Goal: Transaction & Acquisition: Purchase product/service

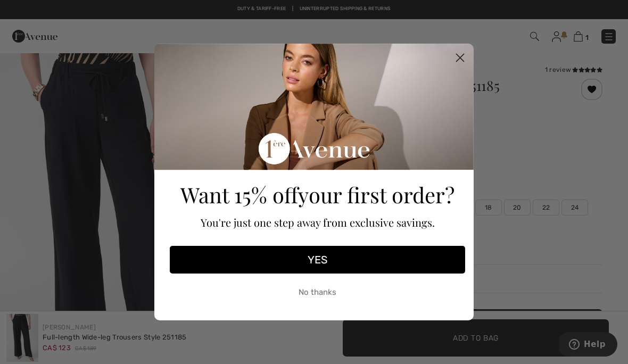
click at [463, 54] on icon "Close dialog" at bounding box center [459, 57] width 7 height 7
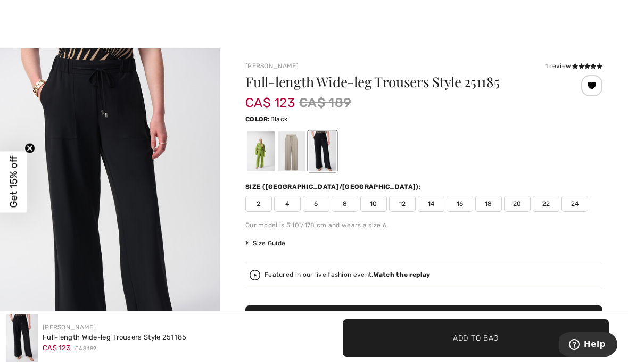
scroll to position [4, 0]
click at [572, 19] on div at bounding box center [314, 22] width 628 height 52
click at [542, 31] on div at bounding box center [314, 22] width 628 height 52
click at [597, 21] on div at bounding box center [314, 22] width 628 height 52
click at [528, 37] on div at bounding box center [314, 22] width 628 height 52
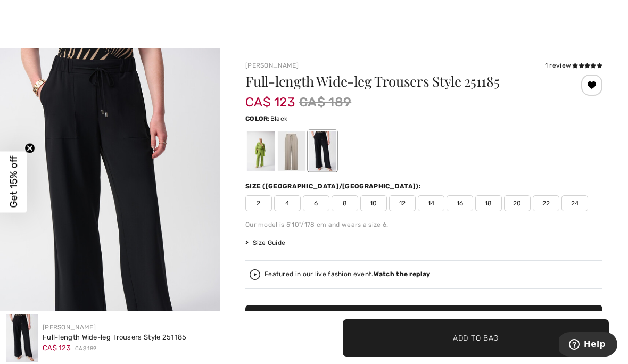
click at [614, 10] on div at bounding box center [314, 22] width 628 height 52
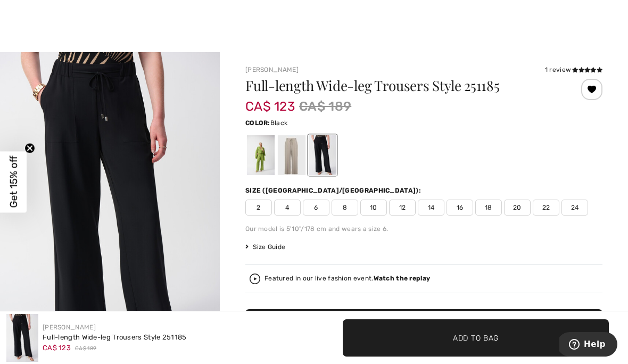
click at [618, 21] on div at bounding box center [314, 26] width 628 height 52
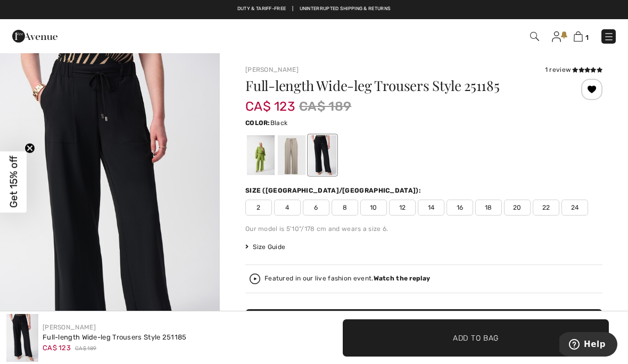
click at [583, 35] on img at bounding box center [578, 36] width 9 height 10
checkbox input "true"
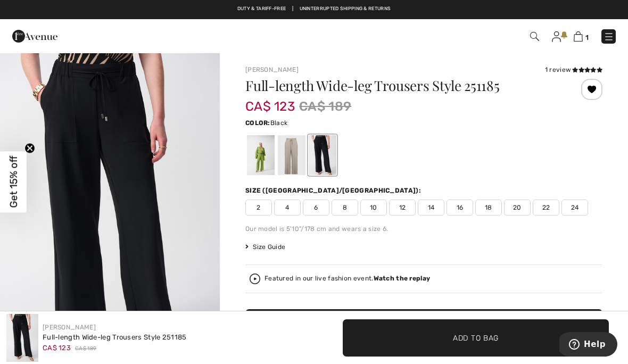
click at [558, 34] on img at bounding box center [556, 36] width 9 height 11
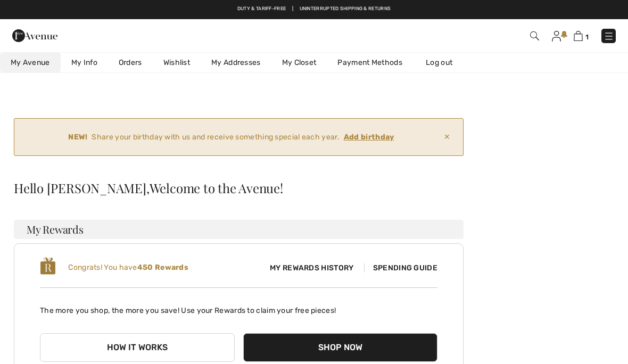
checkbox input "true"
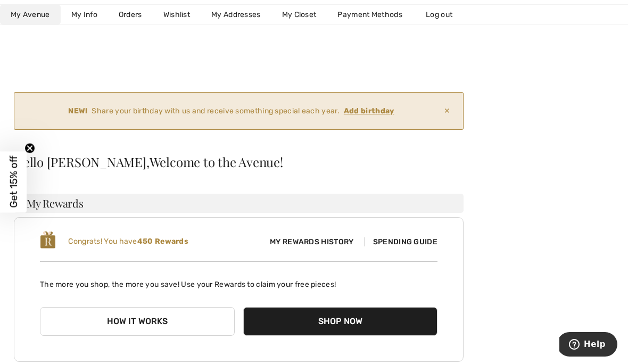
scroll to position [27, 0]
click at [136, 24] on link "Orders" at bounding box center [130, 15] width 45 height 20
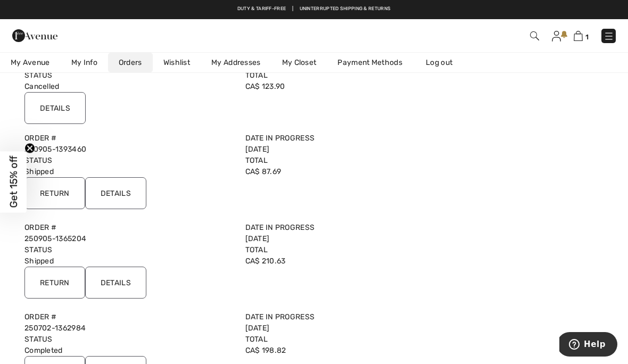
scroll to position [176, 0]
click at [52, 112] on input "Details" at bounding box center [54, 109] width 61 height 32
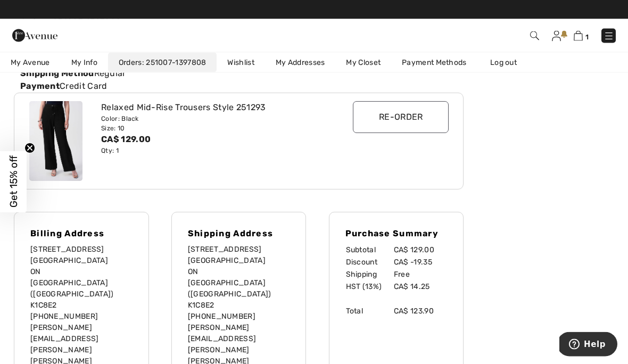
scroll to position [210, 0]
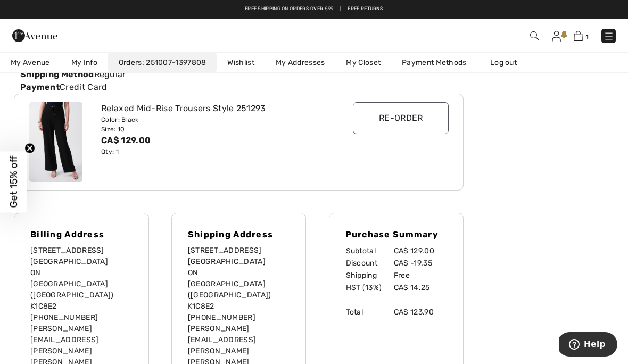
click at [395, 131] on input "Re-order" at bounding box center [401, 118] width 96 height 32
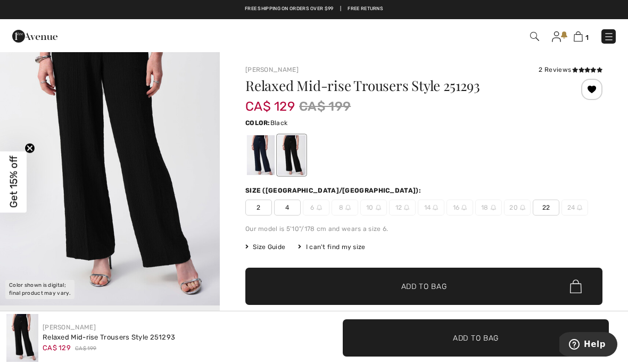
scroll to position [69, 0]
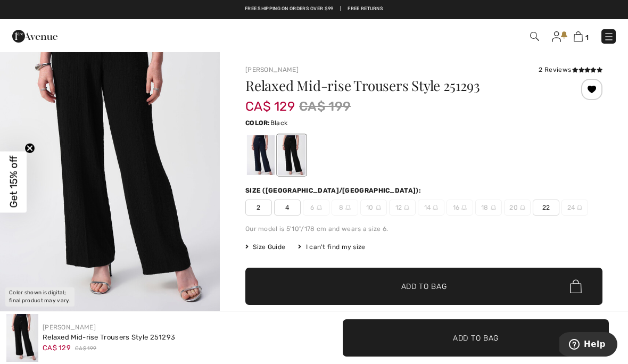
click at [304, 162] on div at bounding box center [292, 155] width 28 height 40
click at [297, 157] on div at bounding box center [292, 155] width 28 height 40
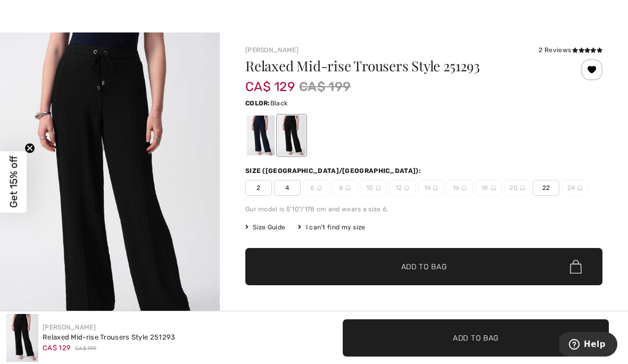
scroll to position [0, 0]
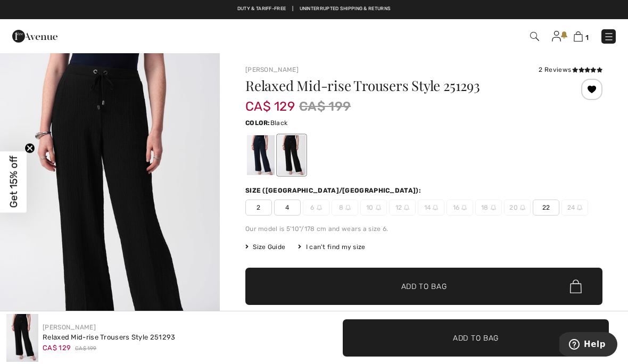
click at [582, 41] on img at bounding box center [578, 36] width 9 height 10
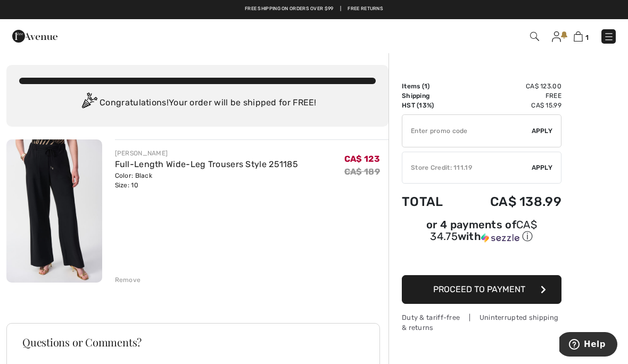
click at [558, 32] on img at bounding box center [556, 36] width 9 height 11
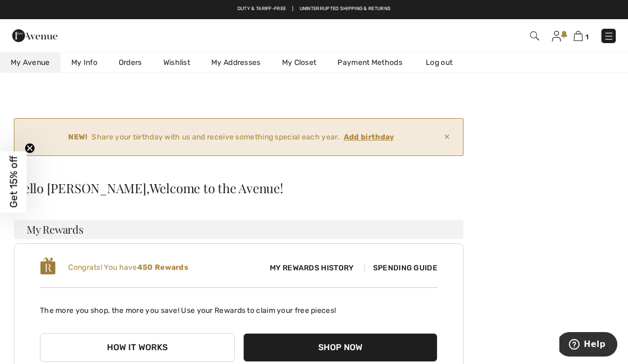
click at [132, 60] on link "Orders" at bounding box center [130, 63] width 45 height 20
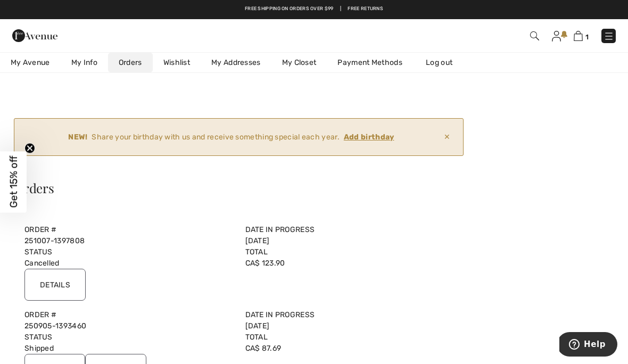
click at [48, 284] on input "Details" at bounding box center [54, 285] width 61 height 32
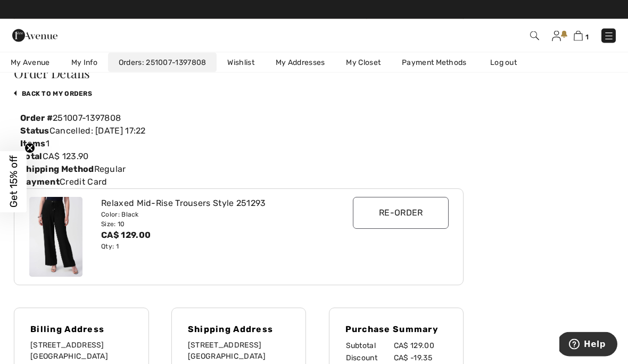
scroll to position [115, 0]
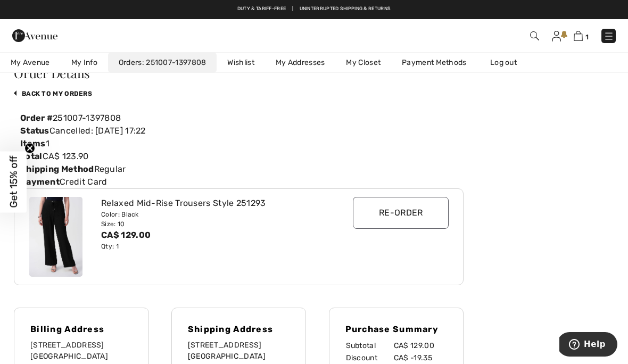
click at [579, 39] on img at bounding box center [578, 36] width 9 height 10
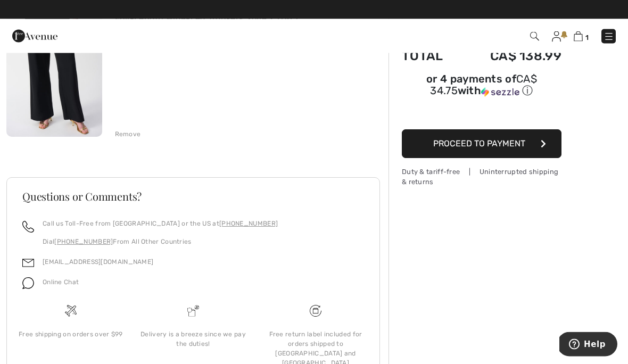
scroll to position [145, 0]
click at [88, 251] on div "Call us Toll-Free from Canada or the US at +1 (888) 605-5525 Dial +1 (514) 225-…" at bounding box center [156, 237] width 244 height 36
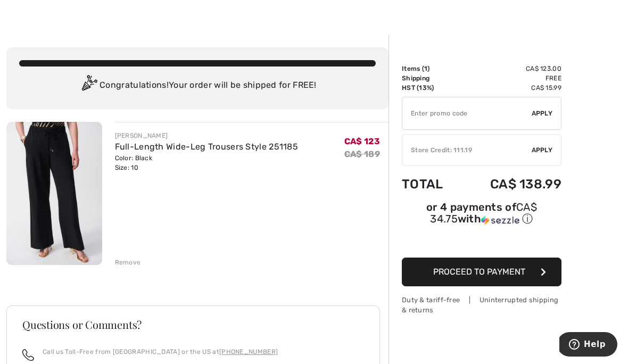
scroll to position [0, 0]
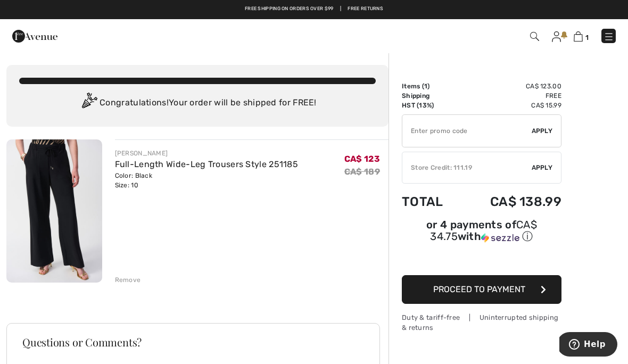
click at [21, 38] on img at bounding box center [34, 36] width 45 height 21
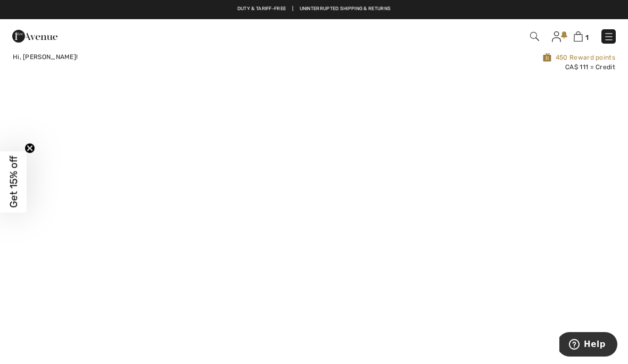
click at [558, 40] on img at bounding box center [556, 36] width 9 height 11
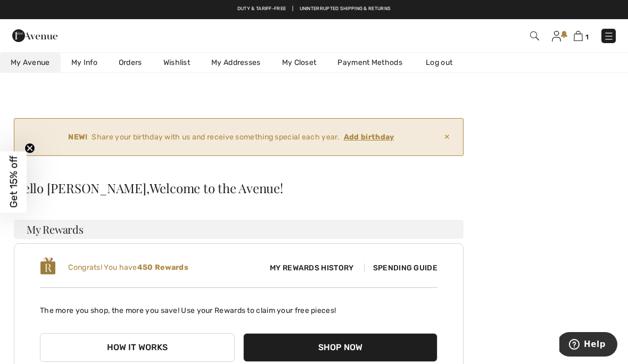
click at [136, 65] on link "Orders" at bounding box center [130, 63] width 45 height 20
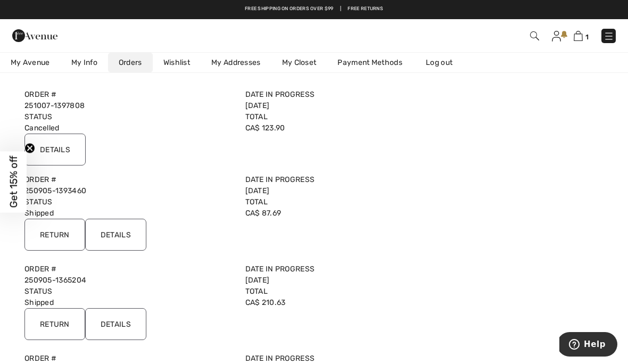
scroll to position [135, 0]
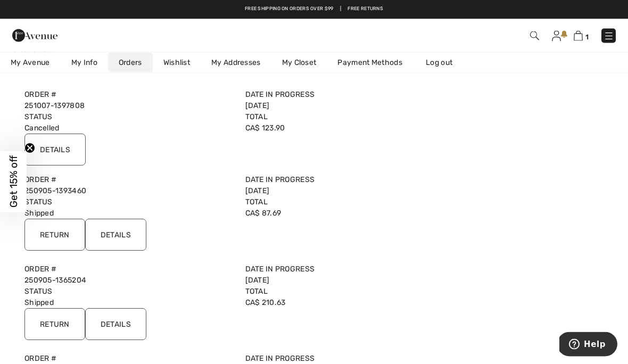
click at [53, 150] on input "Details" at bounding box center [54, 150] width 61 height 32
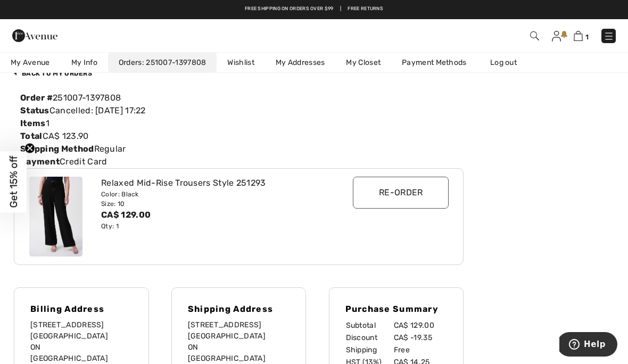
click at [59, 219] on img at bounding box center [55, 217] width 53 height 80
click at [363, 182] on input "Re-order" at bounding box center [401, 193] width 96 height 32
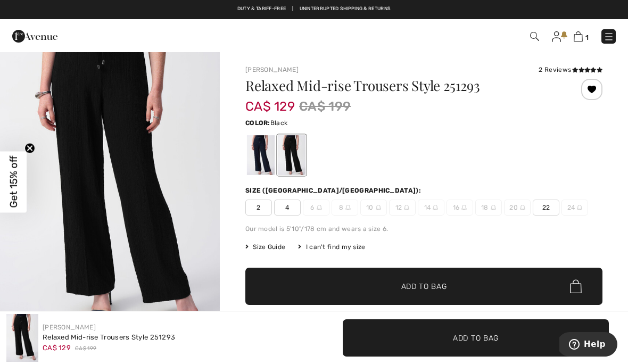
scroll to position [23, 0]
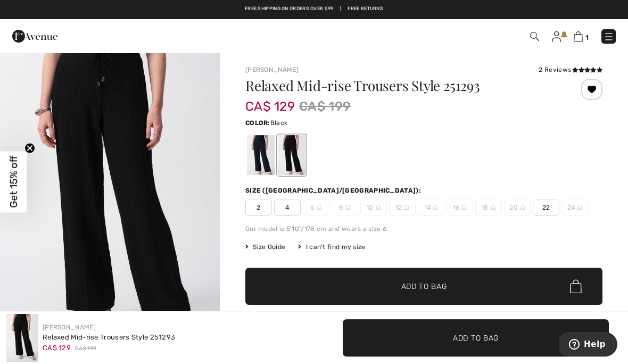
click at [558, 40] on img at bounding box center [556, 36] width 9 height 11
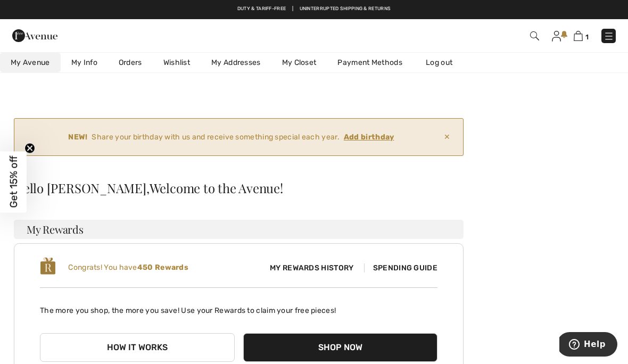
click at [138, 59] on link "Orders" at bounding box center [130, 63] width 45 height 20
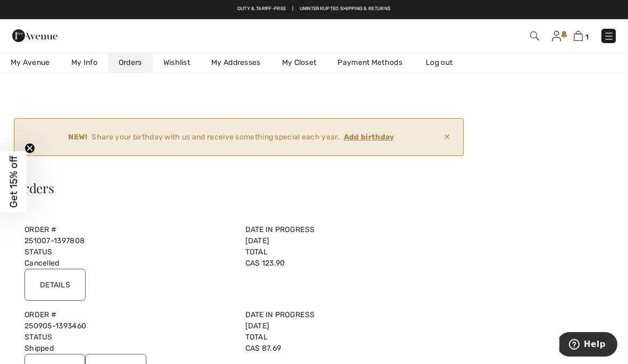
click at [57, 292] on input "Details" at bounding box center [54, 285] width 61 height 32
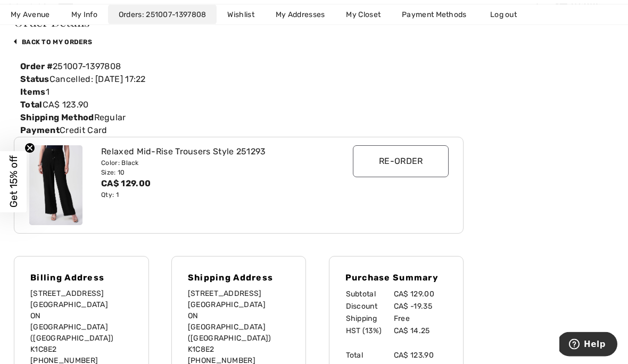
scroll to position [167, 0]
click at [60, 183] on img at bounding box center [55, 185] width 53 height 80
click at [54, 193] on img at bounding box center [55, 185] width 53 height 80
click at [395, 164] on input "Re-order" at bounding box center [401, 161] width 96 height 32
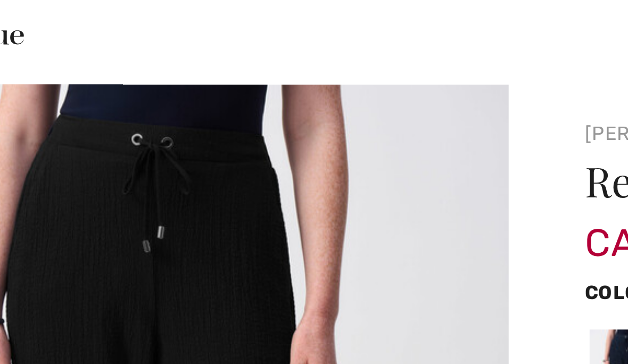
click at [50, 22] on div at bounding box center [133, 36] width 258 height 29
click at [31, 22] on div at bounding box center [133, 36] width 258 height 29
click at [10, 22] on div at bounding box center [133, 36] width 258 height 29
click at [64, 22] on div at bounding box center [133, 36] width 258 height 29
